Goal: Information Seeking & Learning: Find specific fact

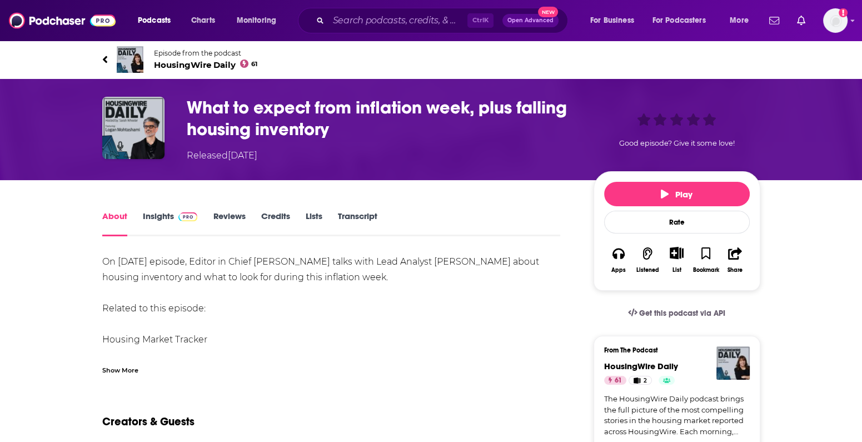
click at [355, 216] on link "Transcript" at bounding box center [356, 224] width 39 height 26
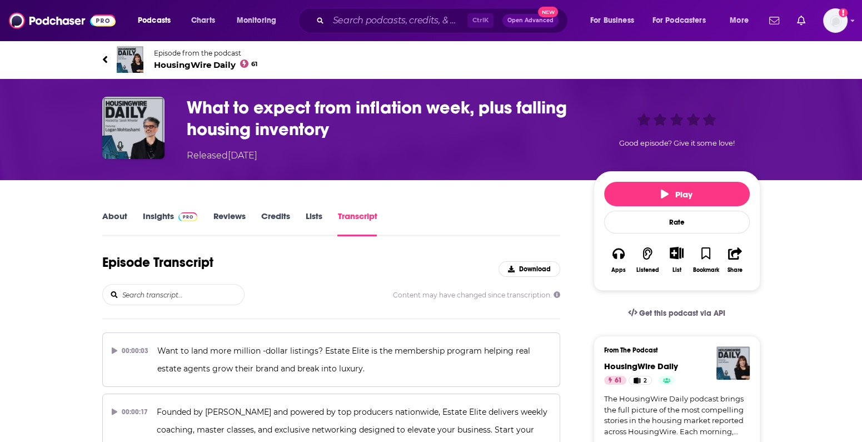
click at [171, 293] on input "search" at bounding box center [182, 295] width 123 height 20
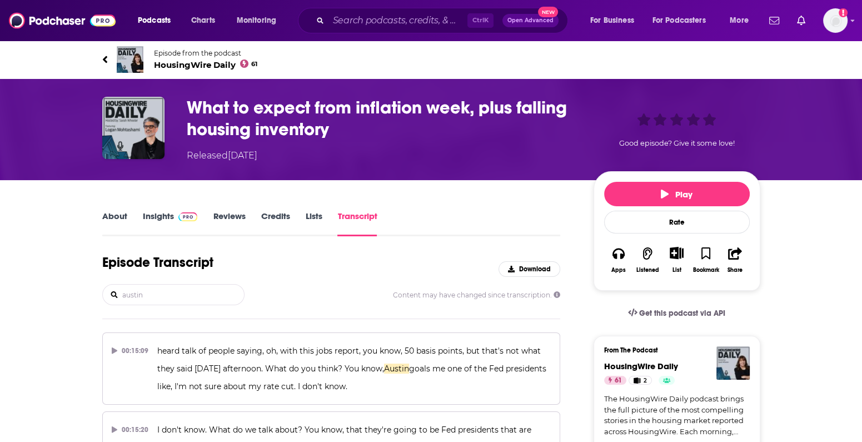
type input "austin"
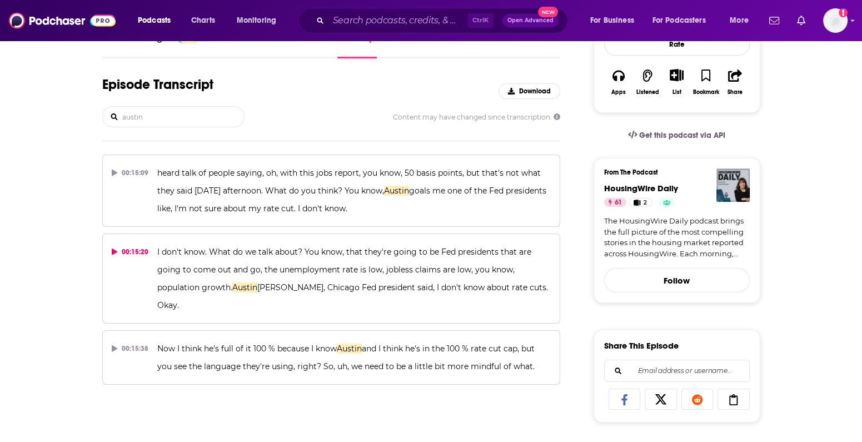
scroll to position [178, 0]
click at [372, 286] on span "Gulsby, Chicago Fed president said, I don't know about rate cuts. Okay." at bounding box center [353, 296] width 393 height 28
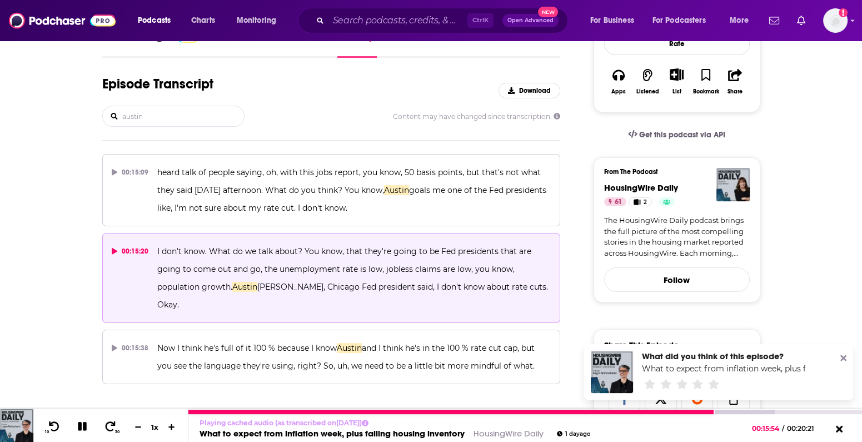
click at [83, 430] on icon at bounding box center [82, 426] width 9 height 9
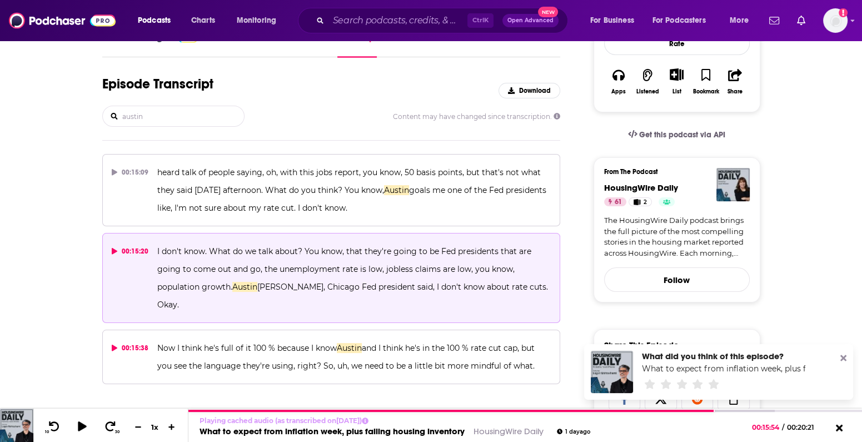
scroll to position [0, 0]
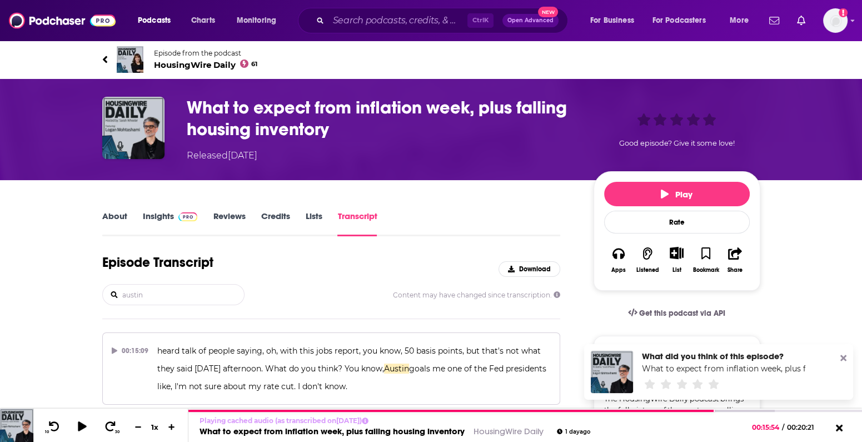
click at [112, 348] on icon at bounding box center [115, 350] width 6 height 7
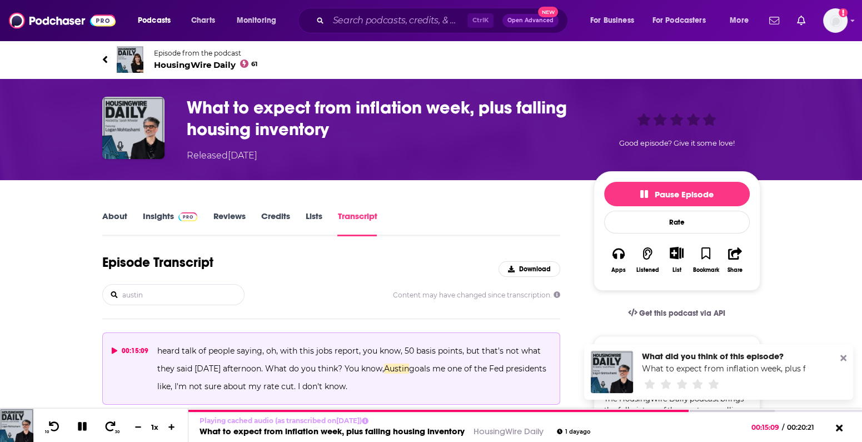
click at [114, 350] on icon at bounding box center [115, 350] width 6 height 7
click at [265, 368] on span "heard talk of people saying, oh, with this jobs report, you know, 50 basis poin…" at bounding box center [350, 360] width 386 height 28
click at [113, 349] on icon at bounding box center [115, 350] width 6 height 7
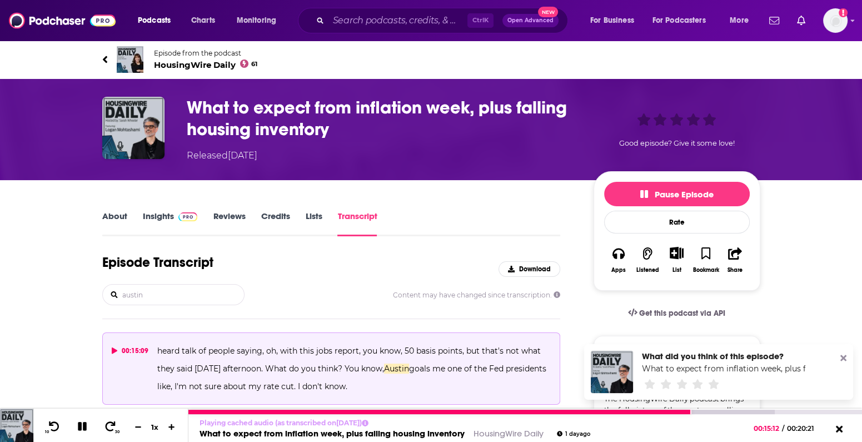
click at [78, 427] on icon at bounding box center [82, 426] width 9 height 9
click at [84, 426] on icon at bounding box center [81, 426] width 9 height 11
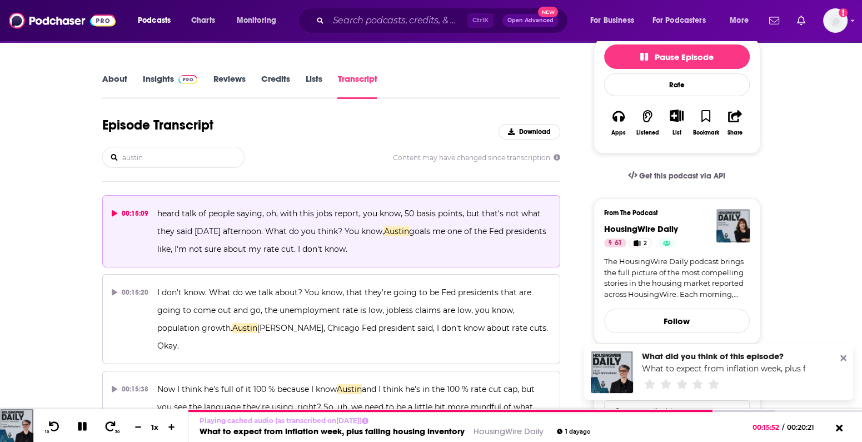
scroll to position [244, 0]
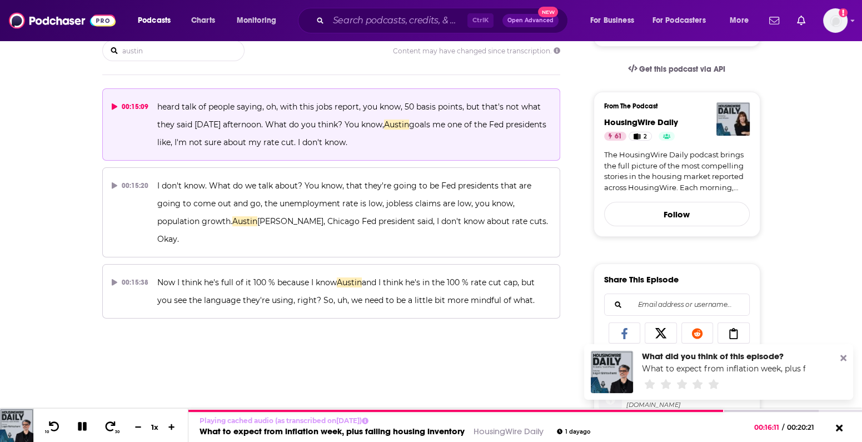
click at [87, 143] on div "About Insights Reviews Credits Lists Transcript Episode Transcript Download aus…" at bounding box center [338, 386] width 509 height 842
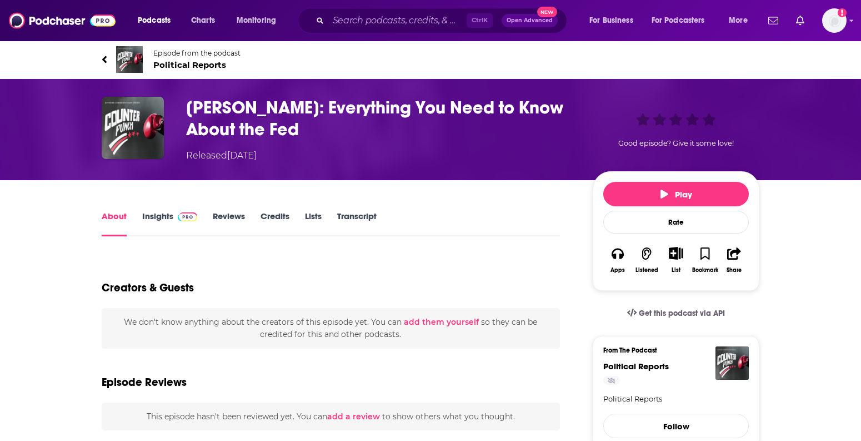
click at [359, 211] on link "Transcript" at bounding box center [356, 224] width 39 height 26
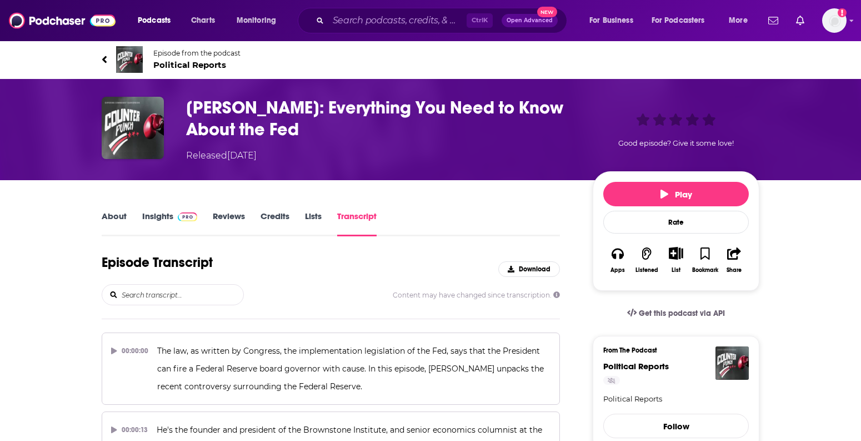
click at [172, 285] on input "search" at bounding box center [182, 295] width 123 height 20
click at [162, 295] on input "search" at bounding box center [182, 295] width 123 height 20
type input "a"
type input "g"
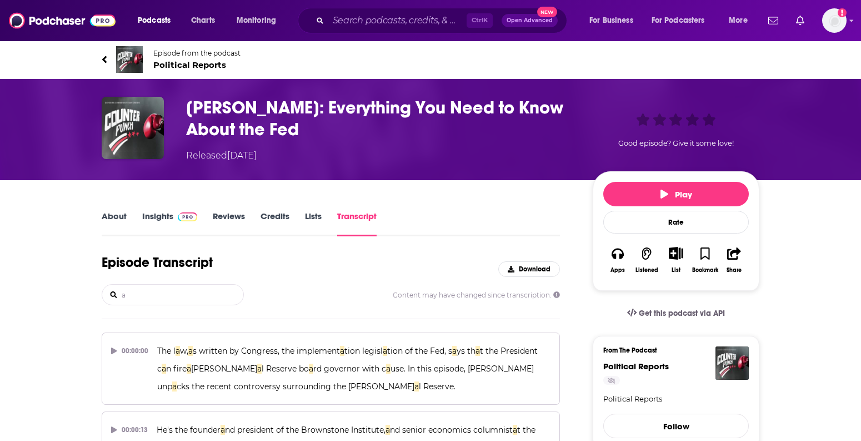
click at [162, 295] on input "a" at bounding box center [182, 295] width 123 height 20
click at [138, 296] on input "a" at bounding box center [182, 295] width 123 height 20
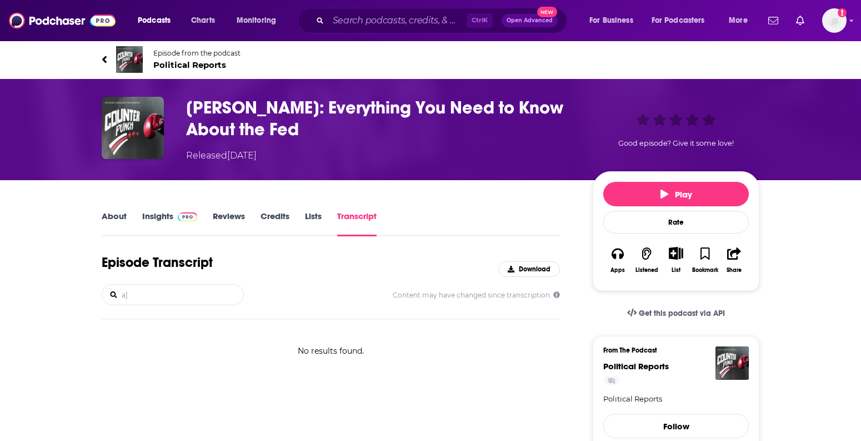
type input "a"
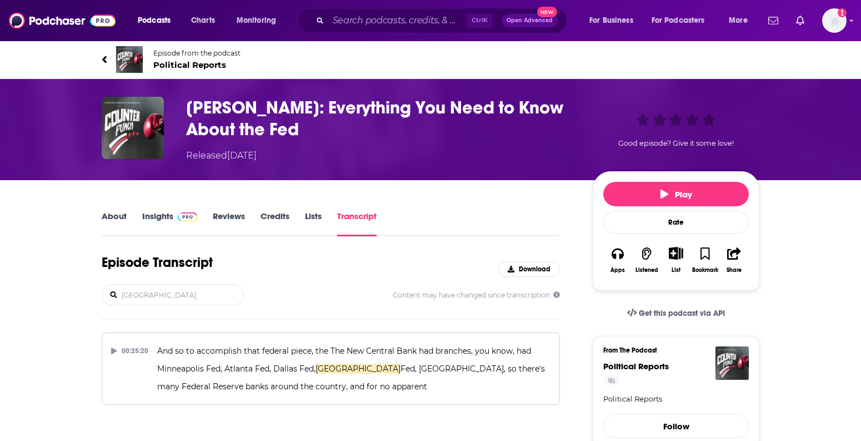
click at [132, 364] on button "00:25:20 And so to accomplish that federal piece, the The New Central Bank had …" at bounding box center [331, 368] width 458 height 72
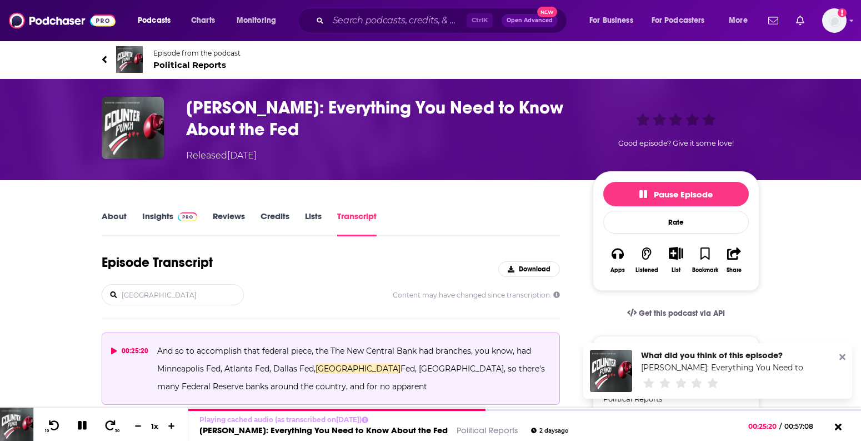
click at [114, 351] on icon at bounding box center [114, 350] width 6 height 7
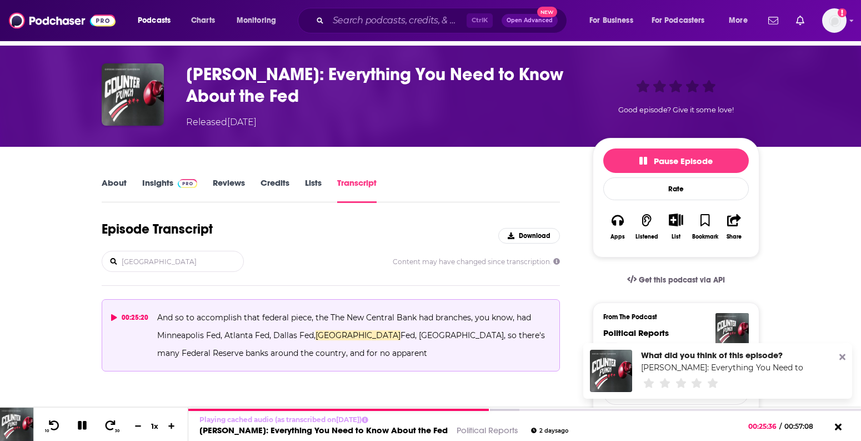
scroll to position [40, 0]
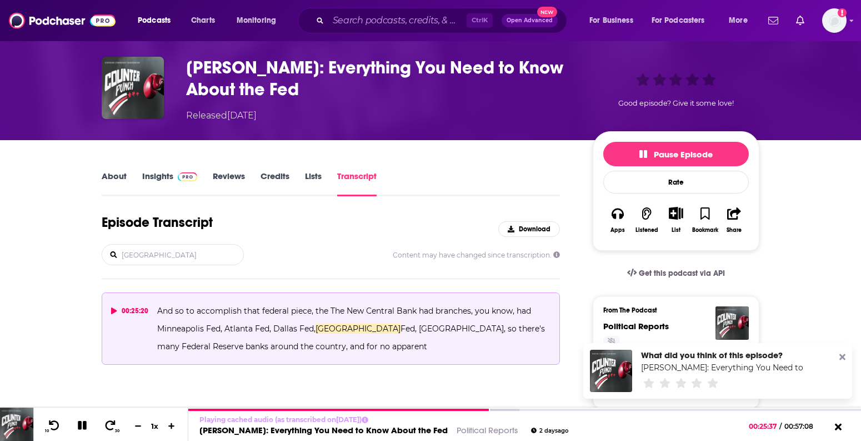
drag, startPoint x: 178, startPoint y: 242, endPoint x: 301, endPoint y: 178, distance: 139.2
click at [178, 244] on div "[GEOGRAPHIC_DATA]" at bounding box center [173, 254] width 142 height 21
click at [351, 178] on link "Transcript" at bounding box center [356, 184] width 39 height 26
click at [184, 263] on div "[GEOGRAPHIC_DATA]" at bounding box center [173, 254] width 142 height 21
click at [197, 246] on input "[GEOGRAPHIC_DATA]" at bounding box center [182, 255] width 123 height 20
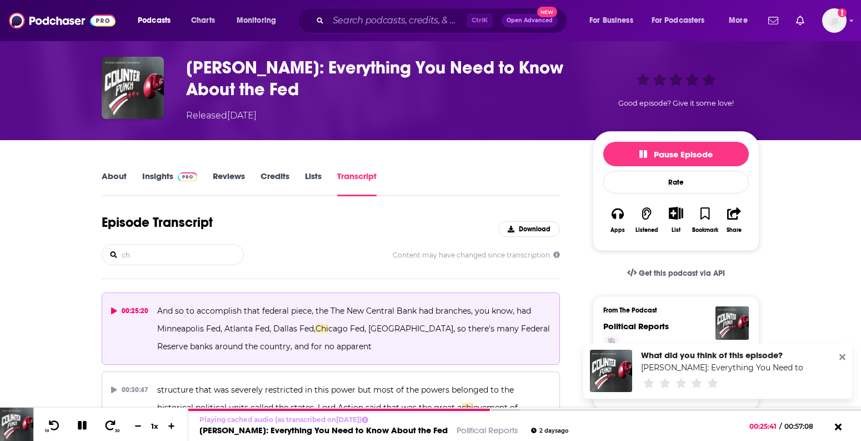
type input "c"
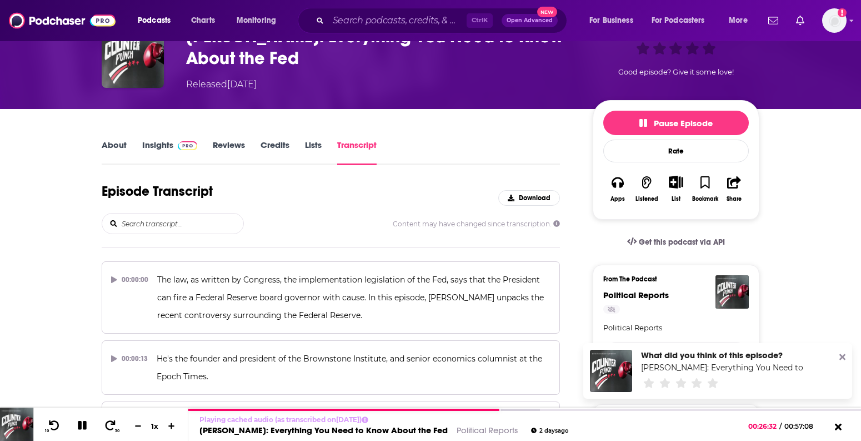
scroll to position [32, 0]
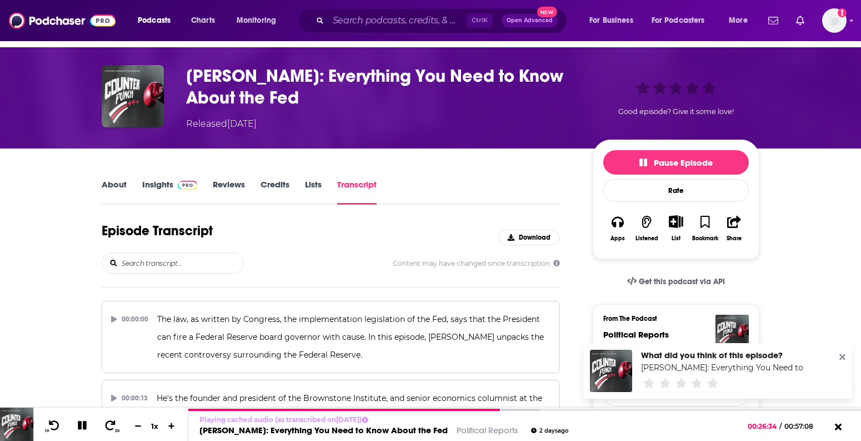
click at [153, 181] on link "Insights" at bounding box center [169, 192] width 55 height 26
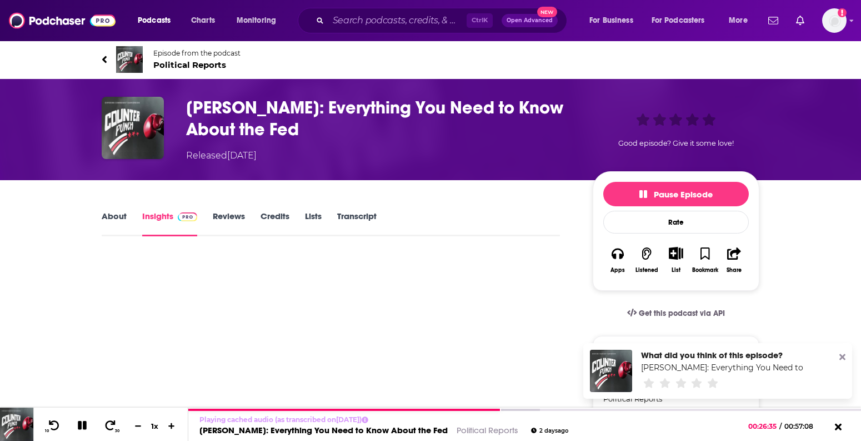
click at [120, 212] on link "About" at bounding box center [114, 224] width 25 height 26
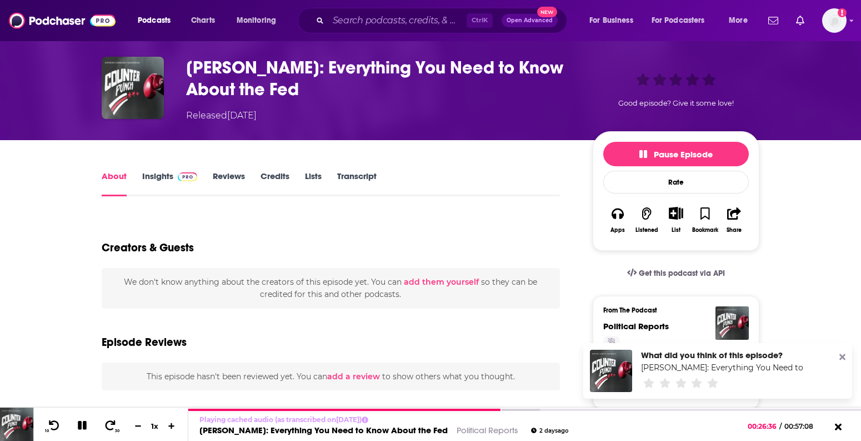
scroll to position [41, 0]
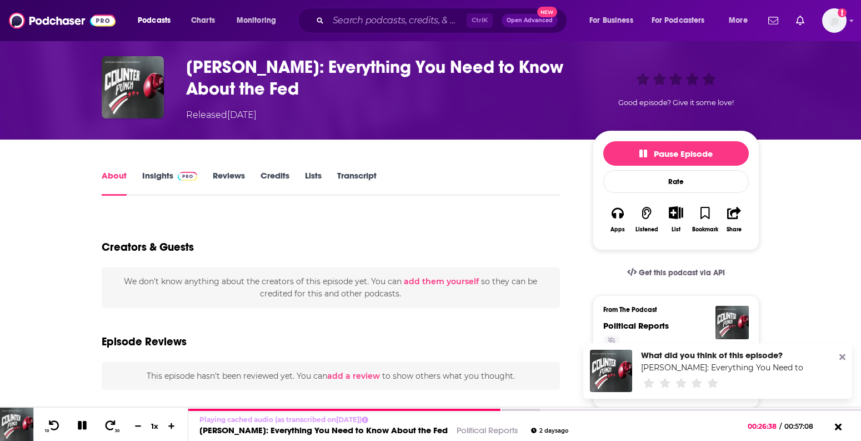
click at [362, 173] on link "Transcript" at bounding box center [356, 183] width 39 height 26
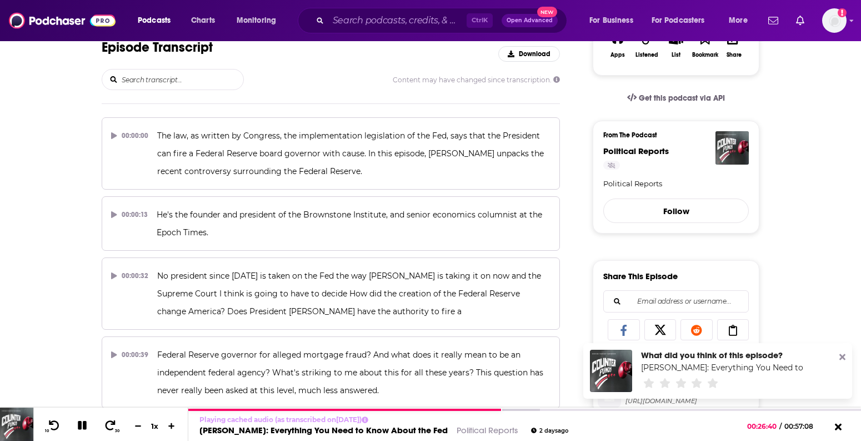
scroll to position [216, 0]
click at [426, 151] on span "The law, as written by Congress, the implementation legislation of the Fed, say…" at bounding box center [351, 153] width 389 height 46
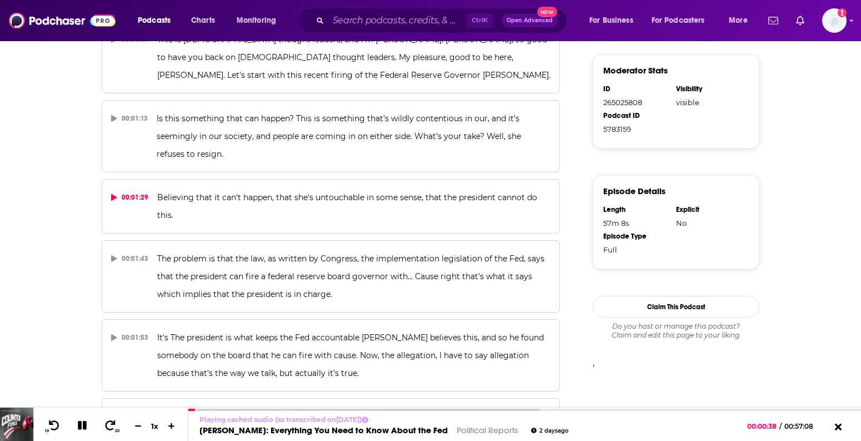
scroll to position [610, 0]
click at [459, 223] on p "Believing that it can't happen, that she's untouchable in some sense, that the …" at bounding box center [353, 206] width 393 height 36
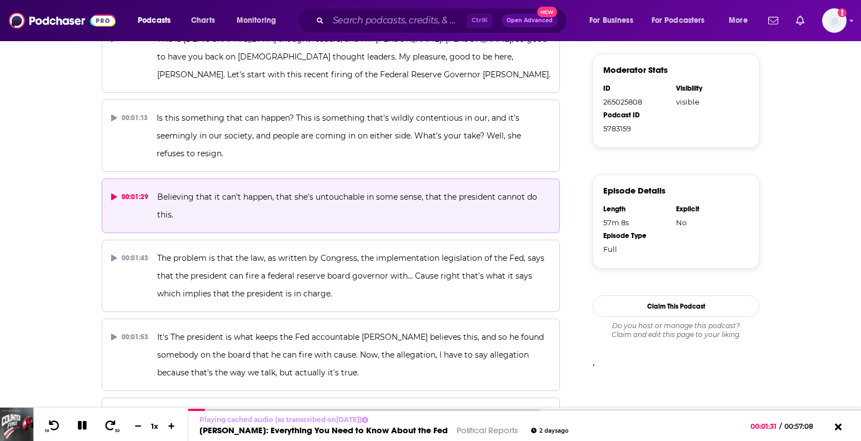
click at [111, 196] on icon at bounding box center [114, 196] width 6 height 7
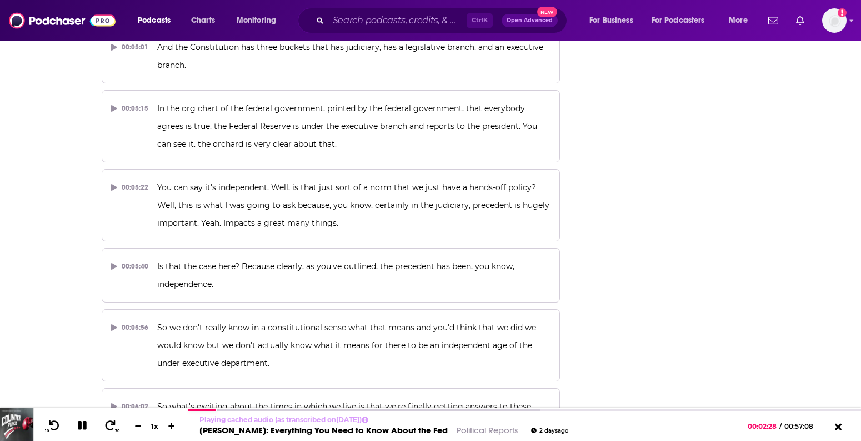
scroll to position [1697, 0]
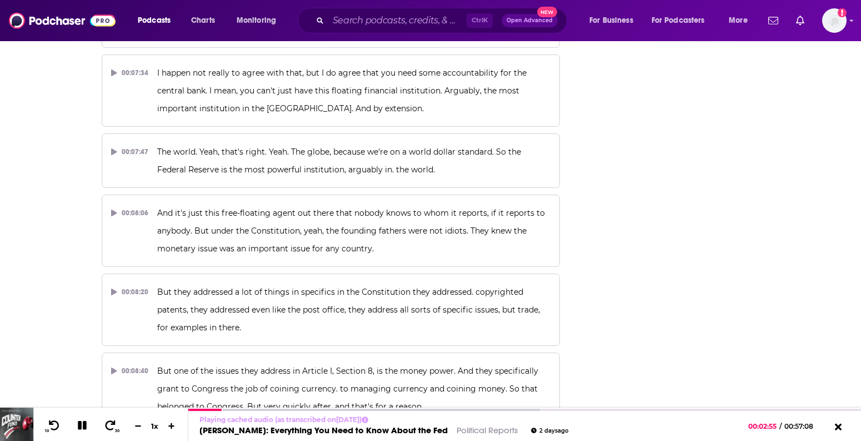
scroll to position [2541, 0]
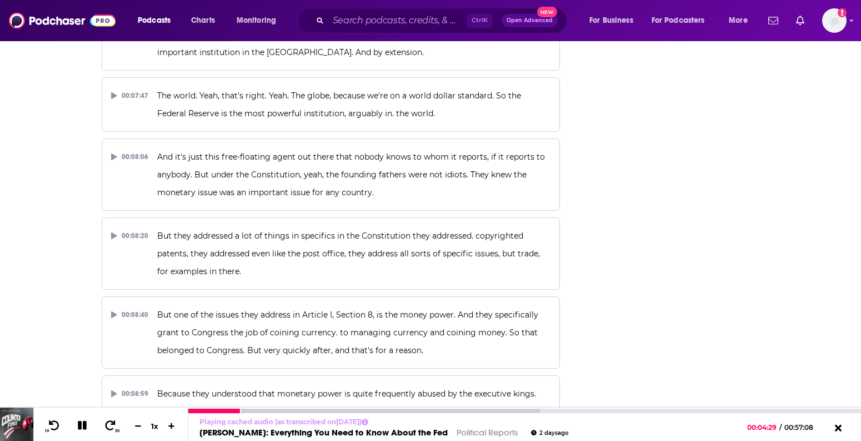
click at [79, 431] on button at bounding box center [82, 426] width 19 height 14
